Goal: Check status: Check status

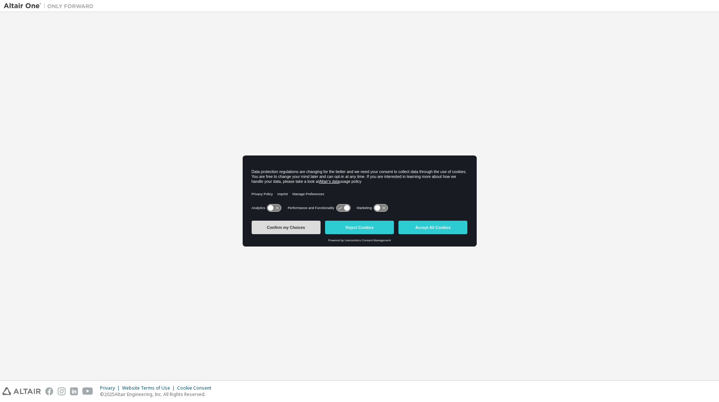
click at [294, 227] on button "Confirm my Choices" at bounding box center [286, 227] width 69 height 13
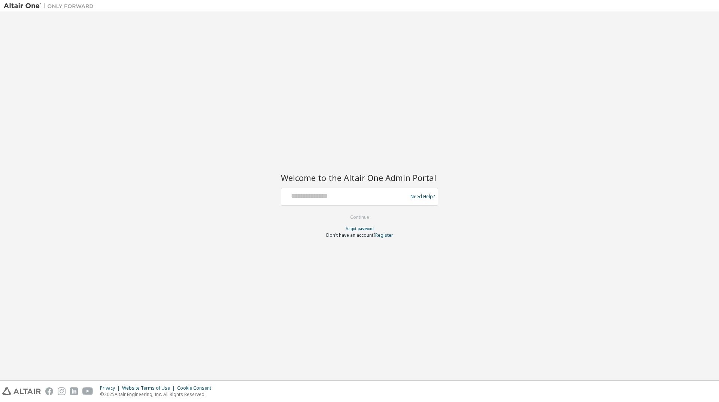
click at [319, 189] on div "Need Help?" at bounding box center [359, 197] width 157 height 18
click at [323, 194] on input "text" at bounding box center [345, 195] width 122 height 11
type input "**********"
click at [346, 214] on button "Continue" at bounding box center [359, 217] width 35 height 11
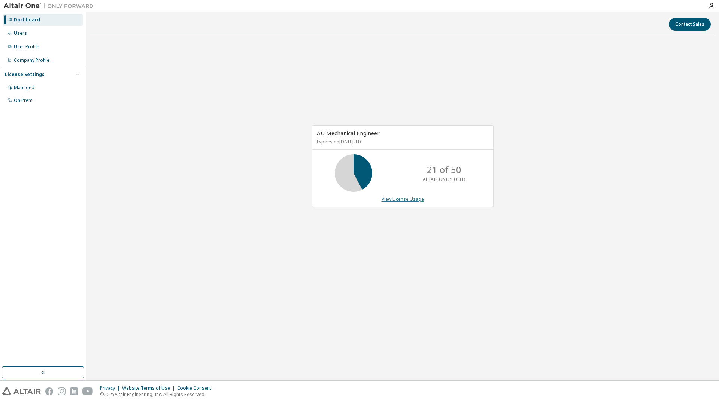
click at [406, 197] on link "View License Usage" at bounding box center [403, 199] width 42 height 6
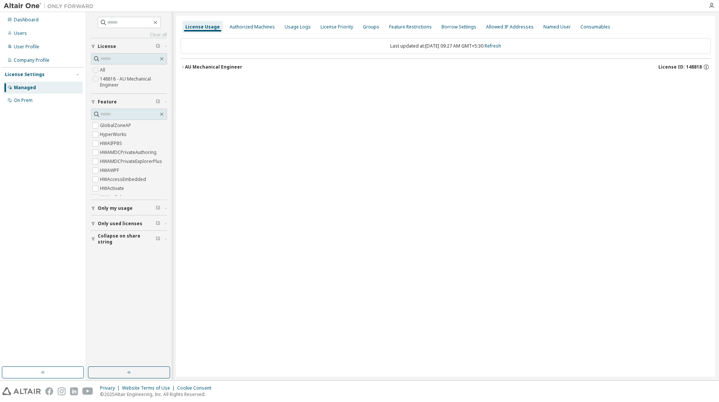
click at [184, 70] on button "AU Mechanical Engineer License ID: 148818" at bounding box center [446, 67] width 530 height 16
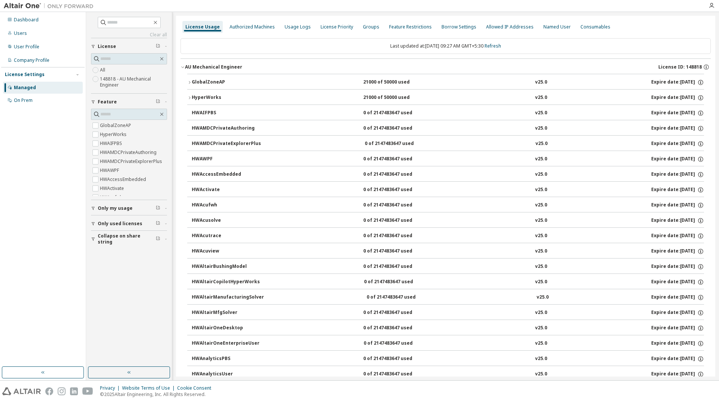
click at [187, 81] on icon "button" at bounding box center [189, 82] width 4 height 4
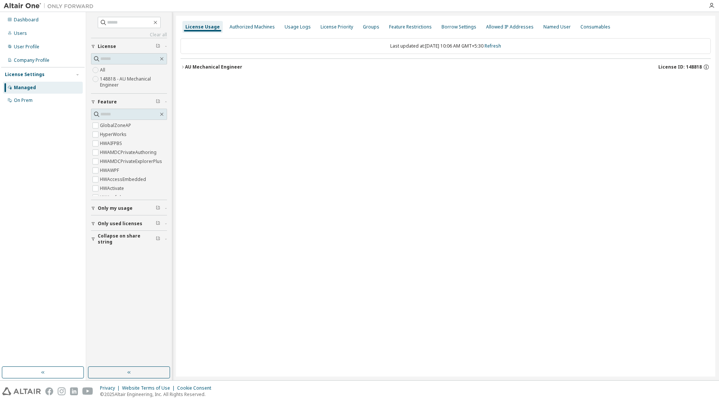
click at [185, 67] on div "AU Mechanical Engineer" at bounding box center [213, 67] width 57 height 6
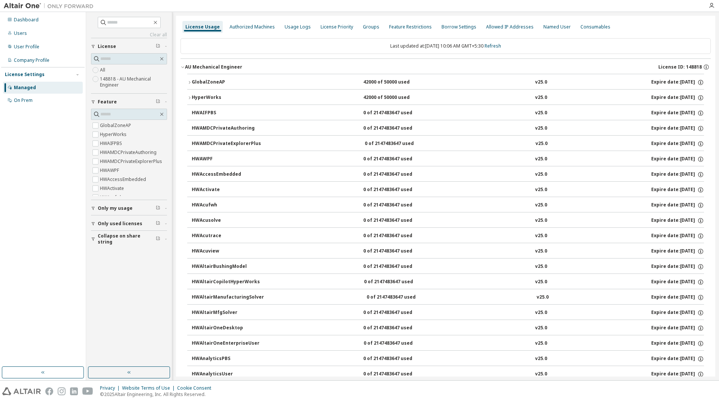
click at [188, 84] on icon "button" at bounding box center [189, 82] width 4 height 4
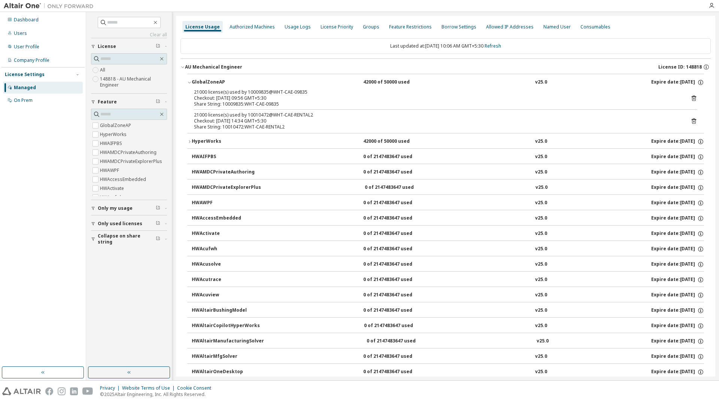
click at [188, 84] on icon "button" at bounding box center [189, 82] width 4 height 4
